Goal: Task Accomplishment & Management: Use online tool/utility

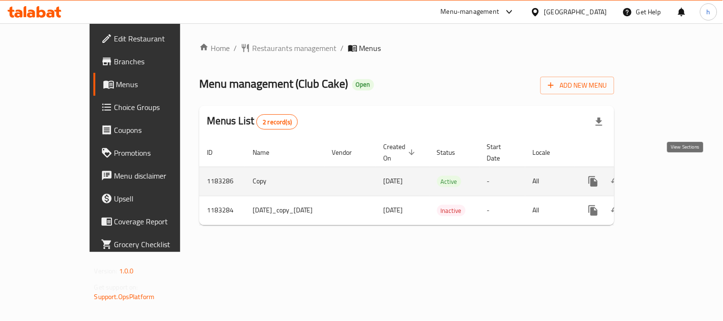
click at [668, 176] on icon "enhanced table" at bounding box center [662, 181] width 11 height 11
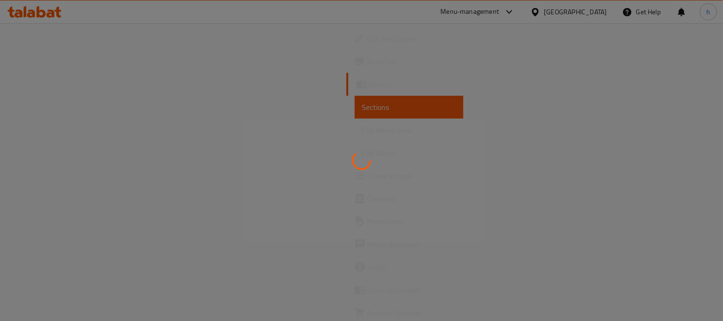
click at [52, 178] on div at bounding box center [361, 160] width 723 height 321
click at [41, 175] on div at bounding box center [361, 160] width 723 height 321
click at [49, 175] on div at bounding box center [361, 160] width 723 height 321
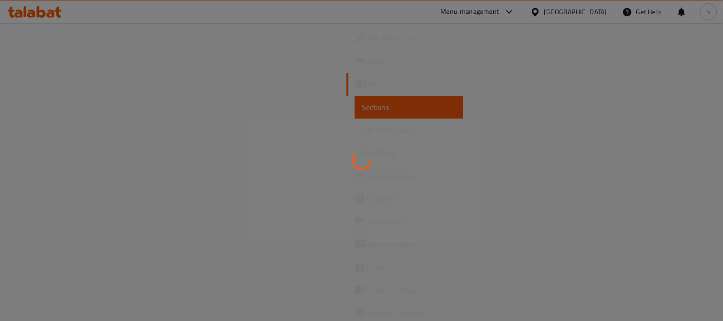
click at [49, 175] on div at bounding box center [361, 160] width 723 height 321
click at [48, 176] on div at bounding box center [361, 160] width 723 height 321
click at [41, 179] on div at bounding box center [361, 160] width 723 height 321
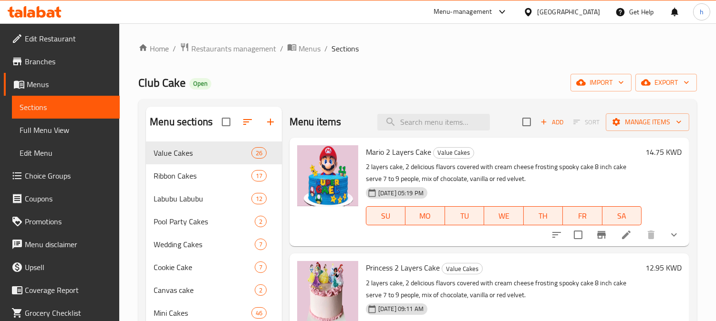
click at [55, 181] on span "Choice Groups" at bounding box center [68, 175] width 87 height 11
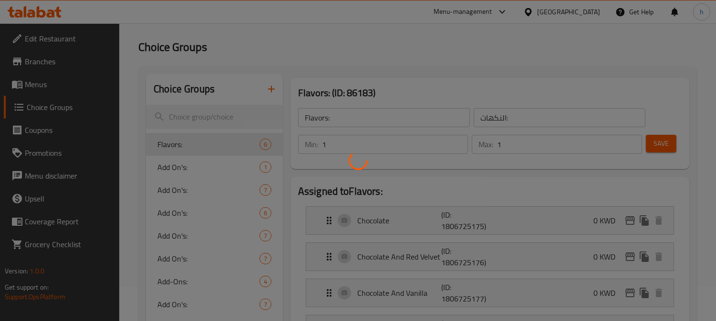
scroll to position [53, 0]
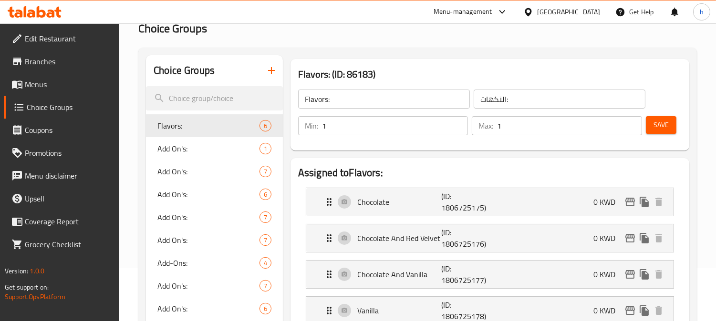
click at [175, 267] on div at bounding box center [358, 160] width 716 height 321
click at [171, 268] on div at bounding box center [358, 160] width 716 height 321
click at [169, 266] on span "Add-Ons:" at bounding box center [193, 263] width 73 height 11
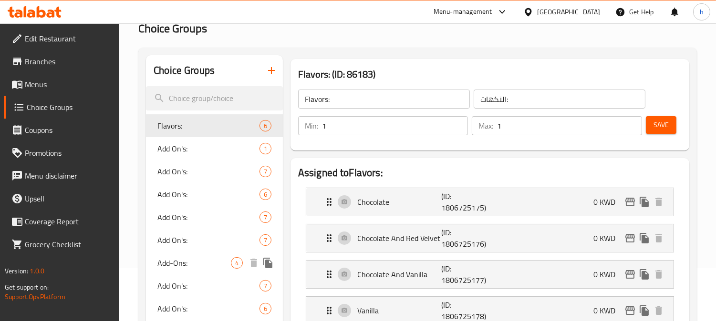
click at [169, 266] on span "Add-Ons:" at bounding box center [193, 263] width 73 height 11
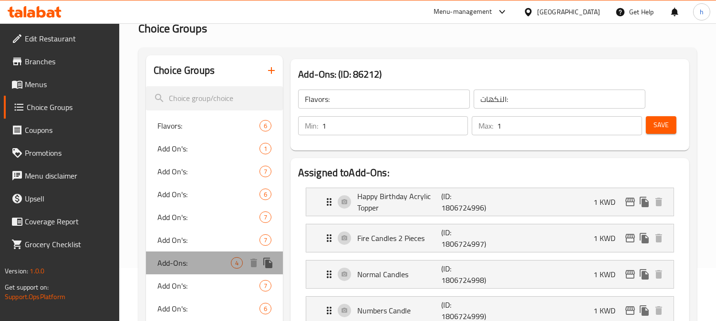
type input "Add-Ons:"
type input "الإضافات:"
type input "0"
click at [169, 266] on span "Add-Ons:" at bounding box center [193, 263] width 73 height 11
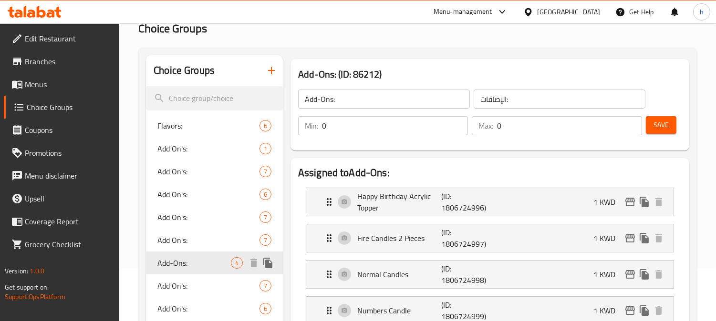
click at [169, 266] on span "Add-Ons:" at bounding box center [193, 263] width 73 height 11
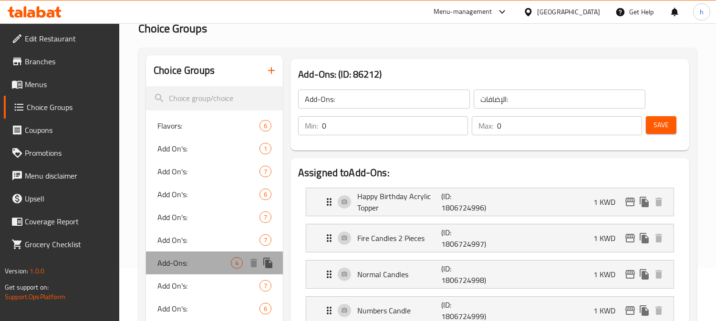
click at [169, 266] on span "Add-Ons:" at bounding box center [193, 263] width 73 height 11
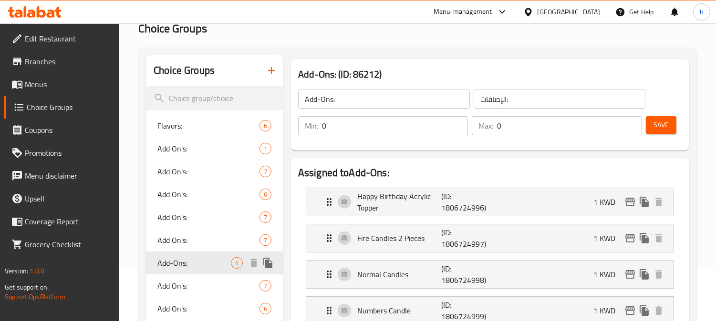
click at [169, 266] on span "Add-Ons:" at bounding box center [193, 263] width 73 height 11
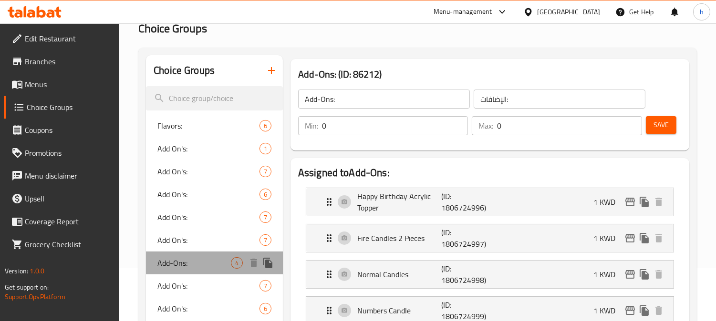
click at [177, 268] on span "Add-Ons:" at bounding box center [193, 263] width 73 height 11
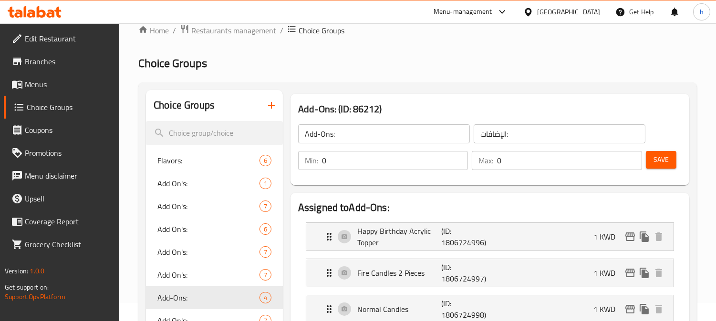
scroll to position [0, 0]
